Goal: Information Seeking & Learning: Find specific page/section

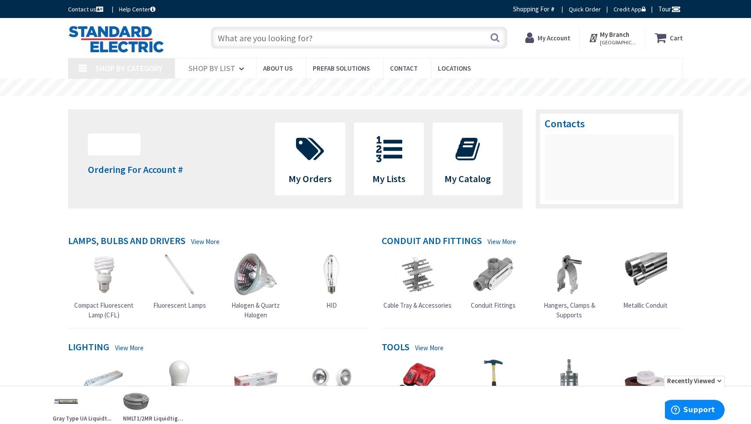
type input "[GEOGRAPHIC_DATA], [GEOGRAPHIC_DATA]"
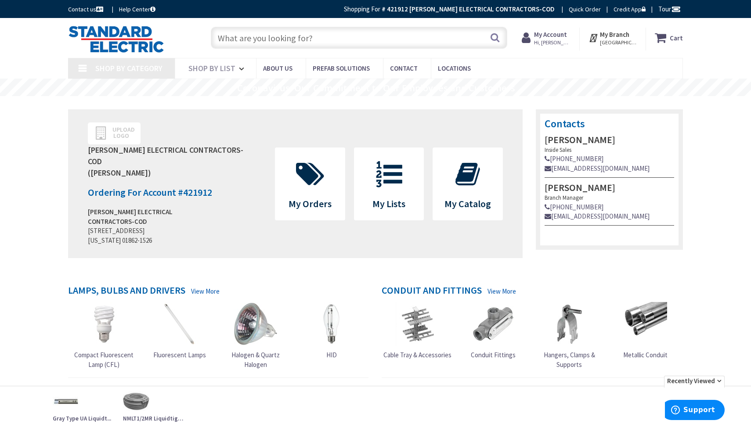
click at [363, 38] on input "text" at bounding box center [359, 38] width 296 height 22
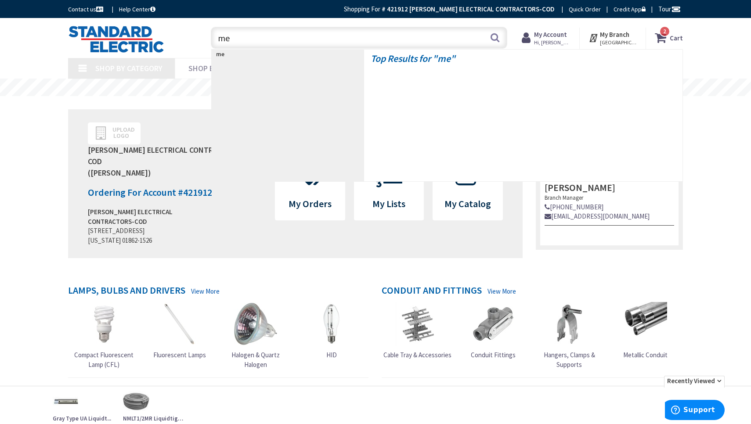
type input "m"
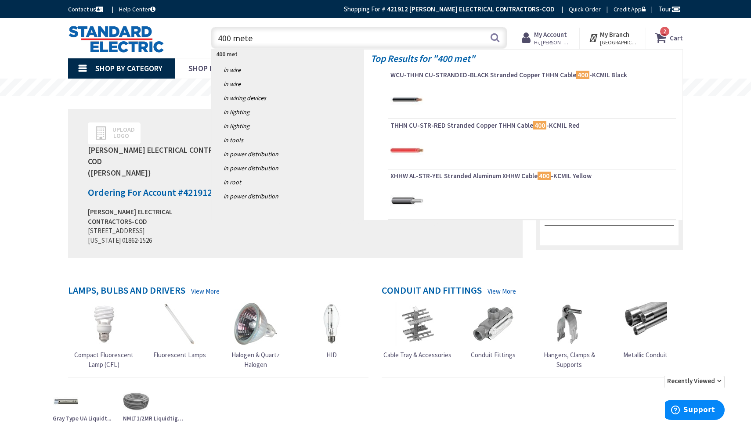
type input "400 meter"
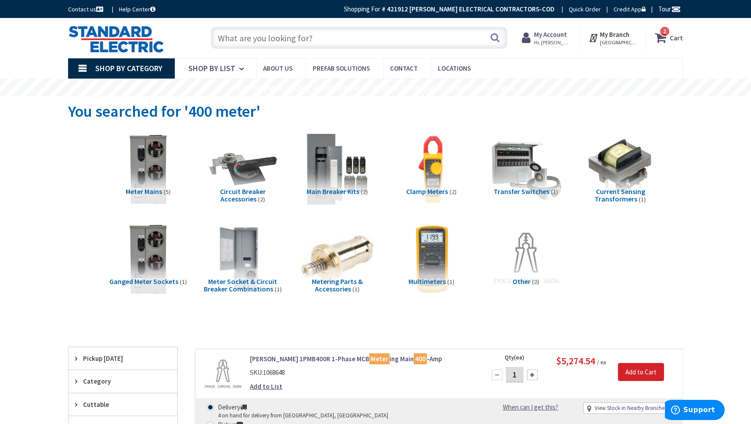
click at [331, 36] on input "text" at bounding box center [359, 38] width 296 height 22
click at [308, 37] on input "text" at bounding box center [359, 38] width 296 height 22
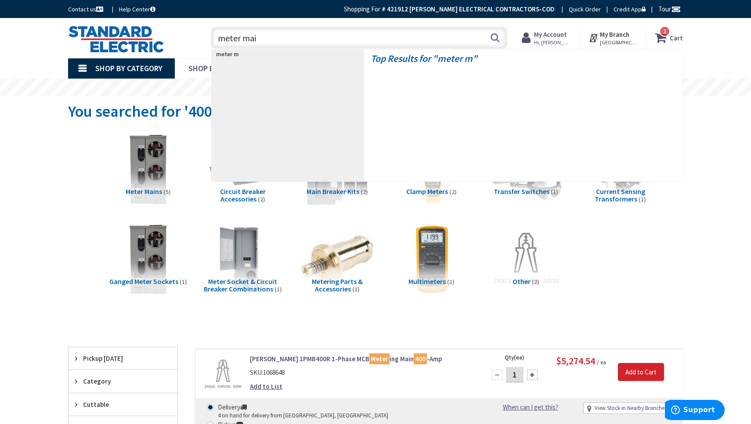
type input "meter main"
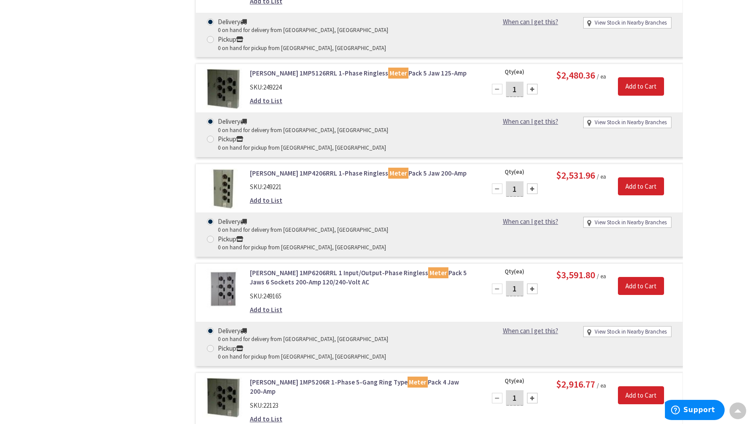
scroll to position [7536, 0]
